Goal: Transaction & Acquisition: Purchase product/service

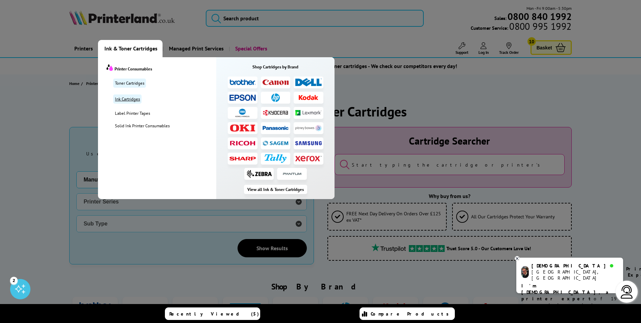
click at [133, 102] on link "Ink Cartridges" at bounding box center [127, 98] width 28 height 9
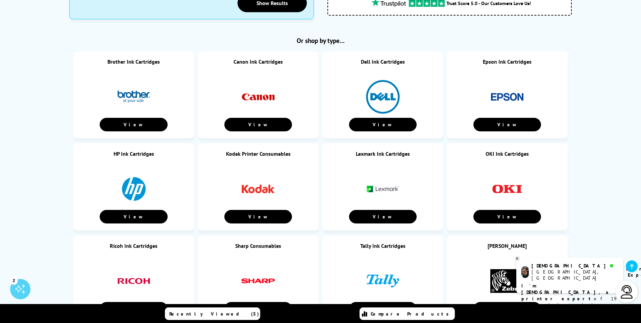
scroll to position [304, 0]
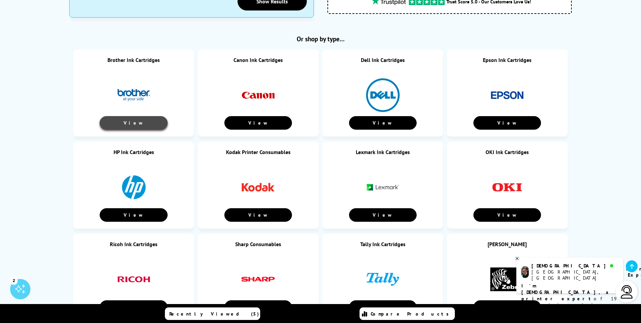
click at [152, 116] on link "View" at bounding box center [134, 123] width 68 height 14
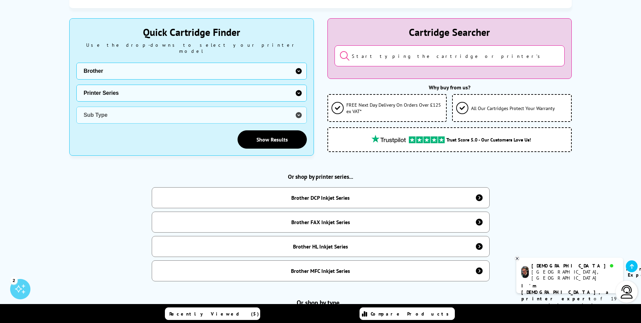
scroll to position [203, 0]
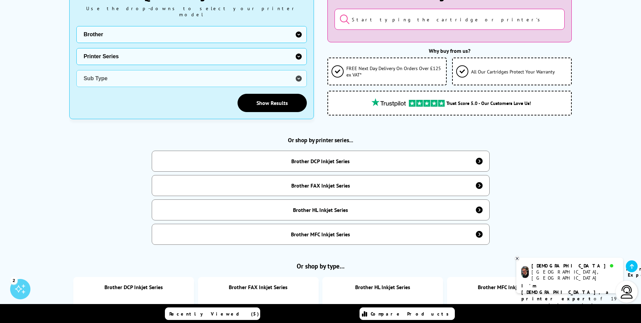
click at [336, 158] on div "Brother DCP Inkjet Series" at bounding box center [320, 161] width 58 height 7
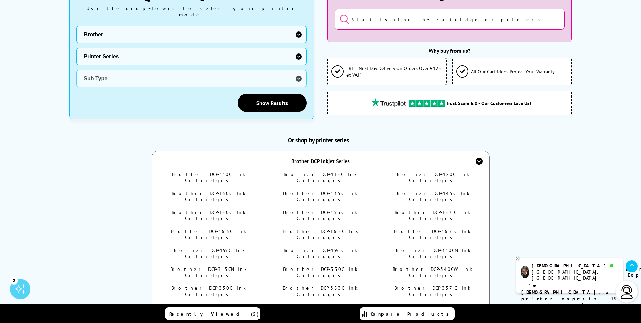
click at [334, 173] on link "Brother DCP-115C Ink Cartridges" at bounding box center [321, 177] width 74 height 12
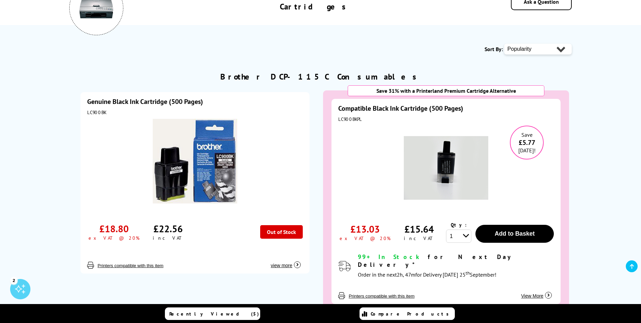
scroll to position [135, 0]
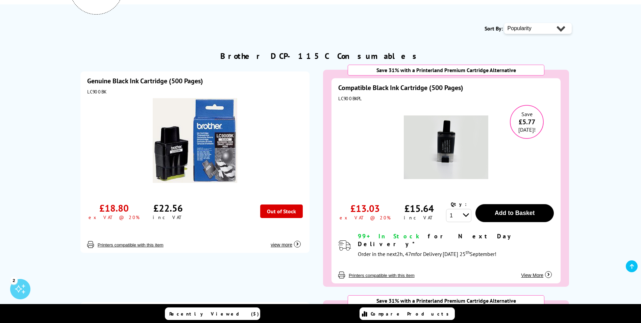
click at [451, 142] on img at bounding box center [446, 147] width 85 height 85
